Goal: Task Accomplishment & Management: Use online tool/utility

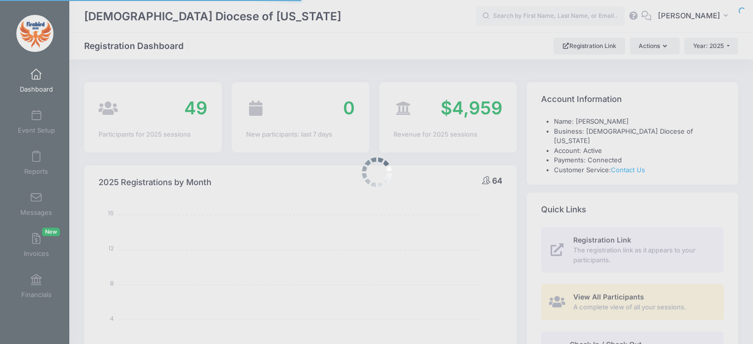
select select
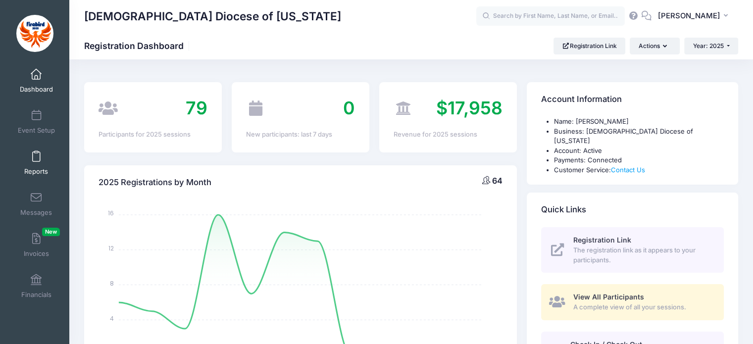
click at [13, 152] on link "Reports" at bounding box center [36, 163] width 47 height 35
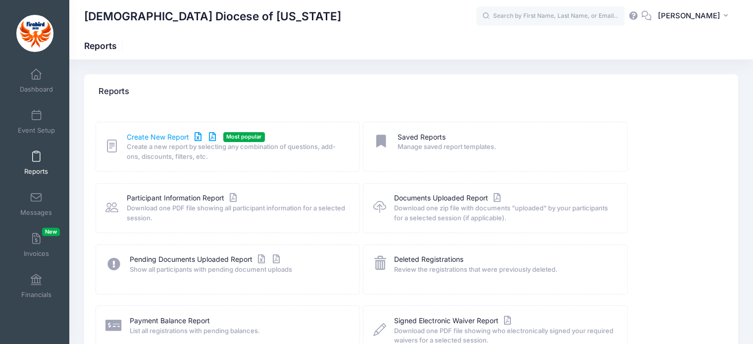
click at [161, 138] on link "Create New Report" at bounding box center [173, 137] width 92 height 10
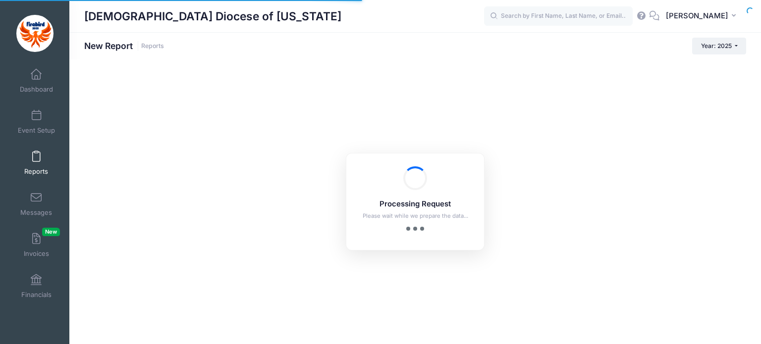
checkbox input "true"
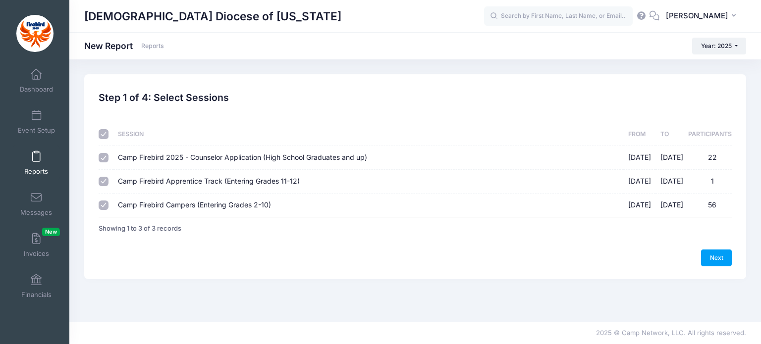
click at [103, 208] on input "Camp Firebird Campers (Entering Grades 2-10) 07/27/2025 - 08/01/2025 56" at bounding box center [104, 206] width 10 height 10
checkbox input "true"
click at [103, 179] on input "Camp Firebird Apprentice Track (Entering Grades 11-12) 07/27/2025 - 08/01/2025 1" at bounding box center [104, 182] width 10 height 10
checkbox input "false"
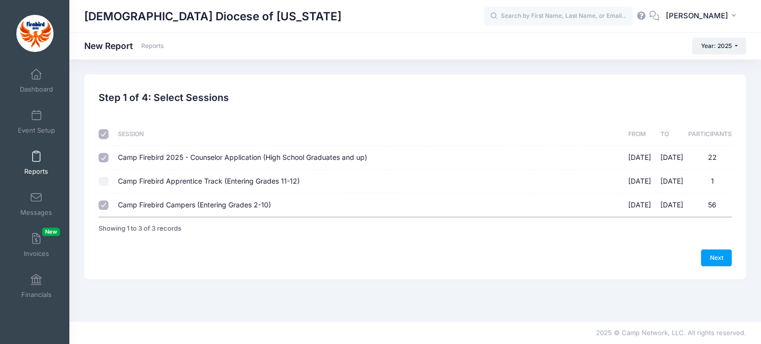
click at [107, 154] on div at bounding box center [104, 158] width 10 height 10
click at [105, 156] on input "Camp Firebird 2025 - Counselor Application (High School Graduates and up) 07/24…" at bounding box center [104, 158] width 10 height 10
checkbox input "false"
click at [726, 250] on link "Next" at bounding box center [716, 258] width 31 height 17
click at [0, 0] on span "Please explain 'Yes' answers. Camp Staff may contact you for additional informa…" at bounding box center [0, 0] width 0 height 0
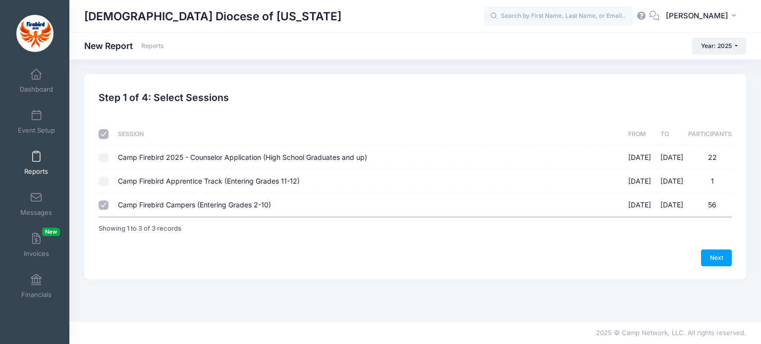
checkbox input "true"
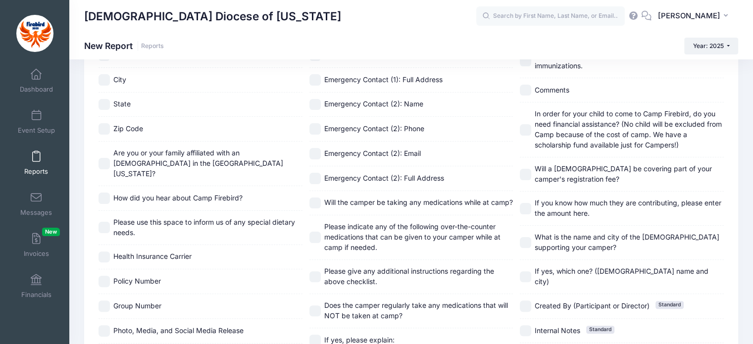
scroll to position [170, 0]
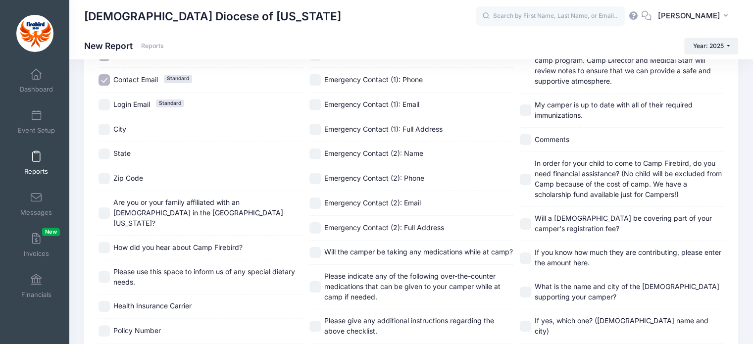
click at [521, 180] on input "In order for your child to come to Camp Firebird, do you need financial assista…" at bounding box center [525, 179] width 11 height 11
checkbox input "true"
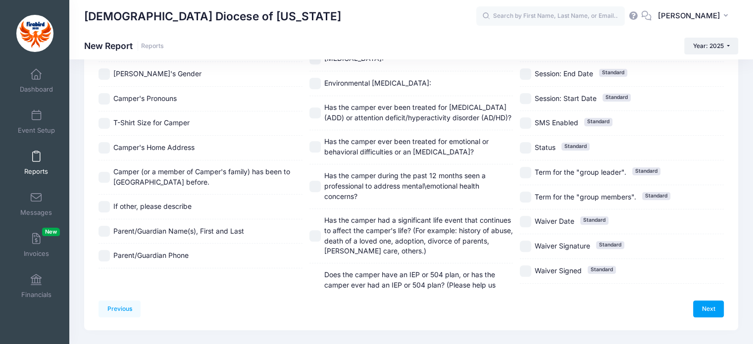
scroll to position [567, 0]
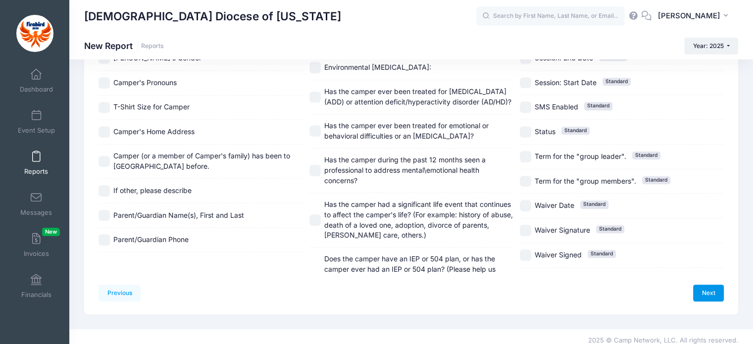
click at [699, 285] on link "Next" at bounding box center [709, 293] width 31 height 17
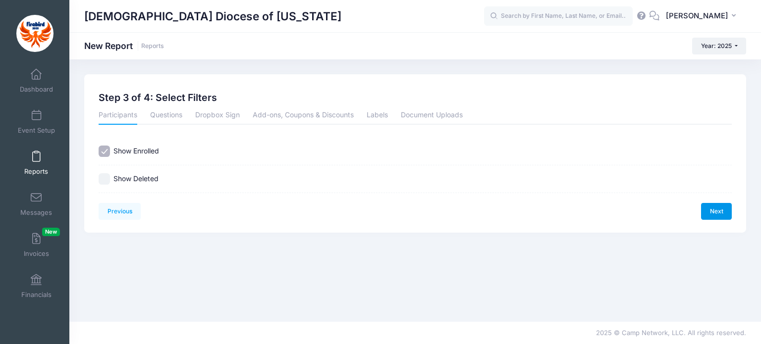
click at [717, 215] on link "Next" at bounding box center [716, 211] width 31 height 17
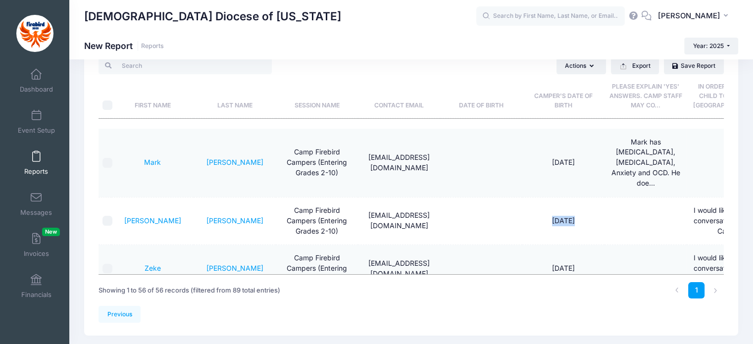
drag, startPoint x: 624, startPoint y: 177, endPoint x: 543, endPoint y: 177, distance: 81.2
click at [543, 198] on tr "Daniel Martin Camp Firebird Campers (Entering Grades 2-10) knmartin15@gmail.com…" at bounding box center [516, 222] width 835 height 48
click at [559, 198] on td "03/14/2013" at bounding box center [564, 222] width 82 height 48
drag, startPoint x: 431, startPoint y: 338, endPoint x: 531, endPoint y: 342, distance: 99.6
click at [541, 342] on div "Episcopal Diocese of Missouri New Report Reports Year: 2025 Year: 2025" at bounding box center [411, 180] width 684 height 341
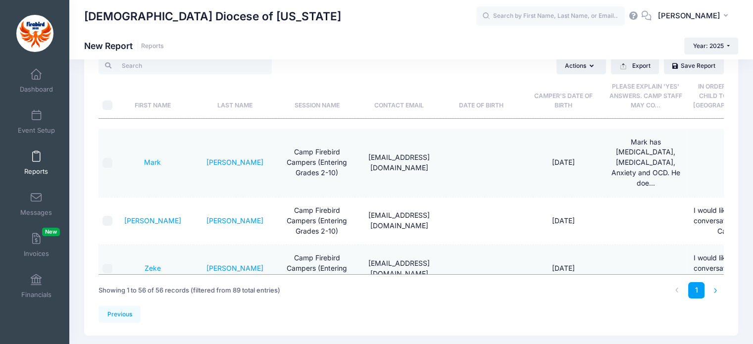
click at [711, 293] on li at bounding box center [716, 290] width 16 height 16
click at [717, 288] on li at bounding box center [716, 290] width 16 height 16
click at [645, 63] on button "Export" at bounding box center [635, 65] width 48 height 17
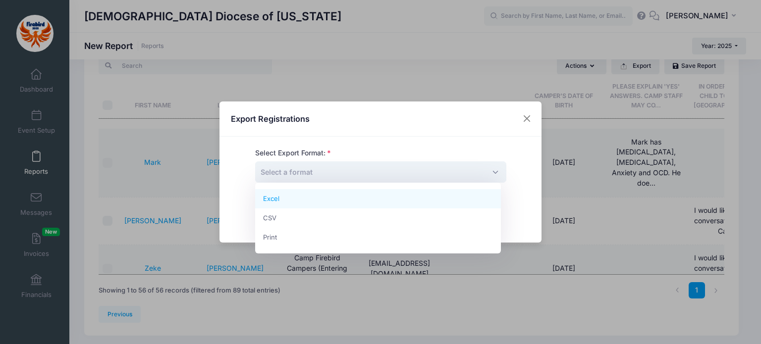
click at [425, 178] on span "Select a format" at bounding box center [380, 171] width 251 height 21
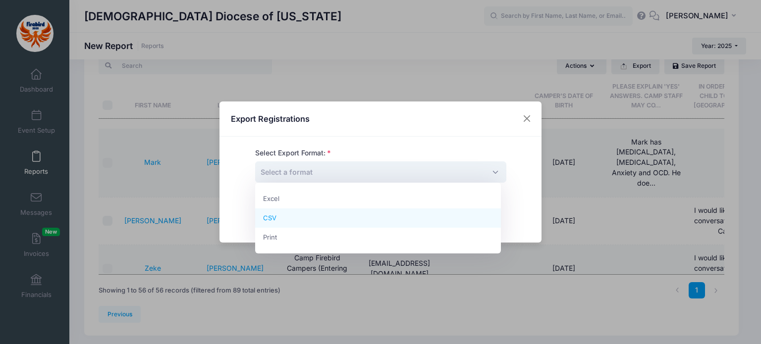
select select "csv"
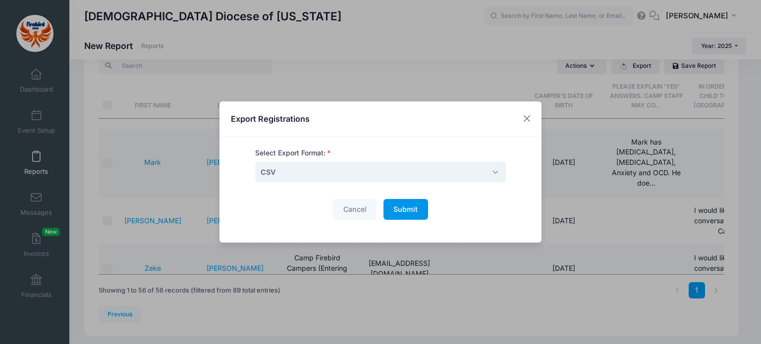
click at [410, 213] on span "Submit" at bounding box center [405, 209] width 24 height 8
